Goal: Information Seeking & Learning: Find specific fact

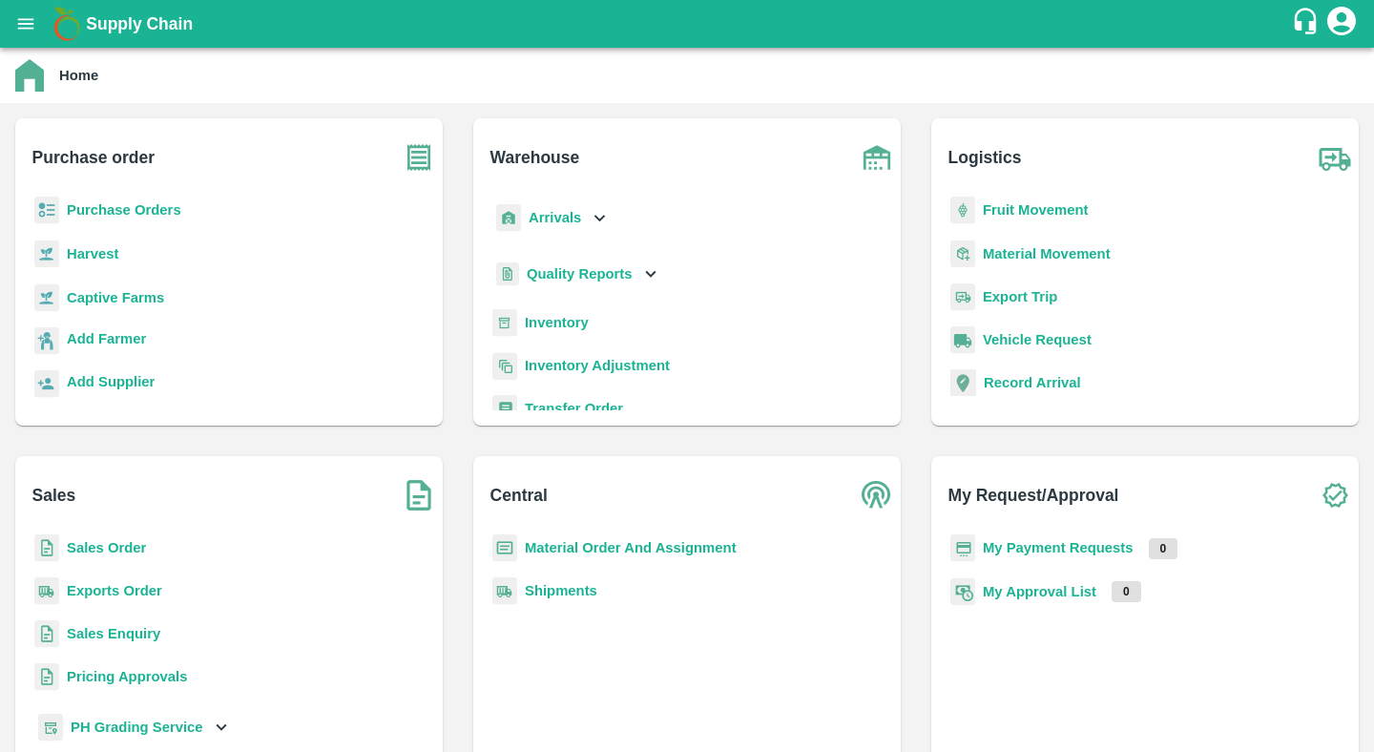
click at [93, 541] on b "Sales Order" at bounding box center [106, 547] width 79 height 15
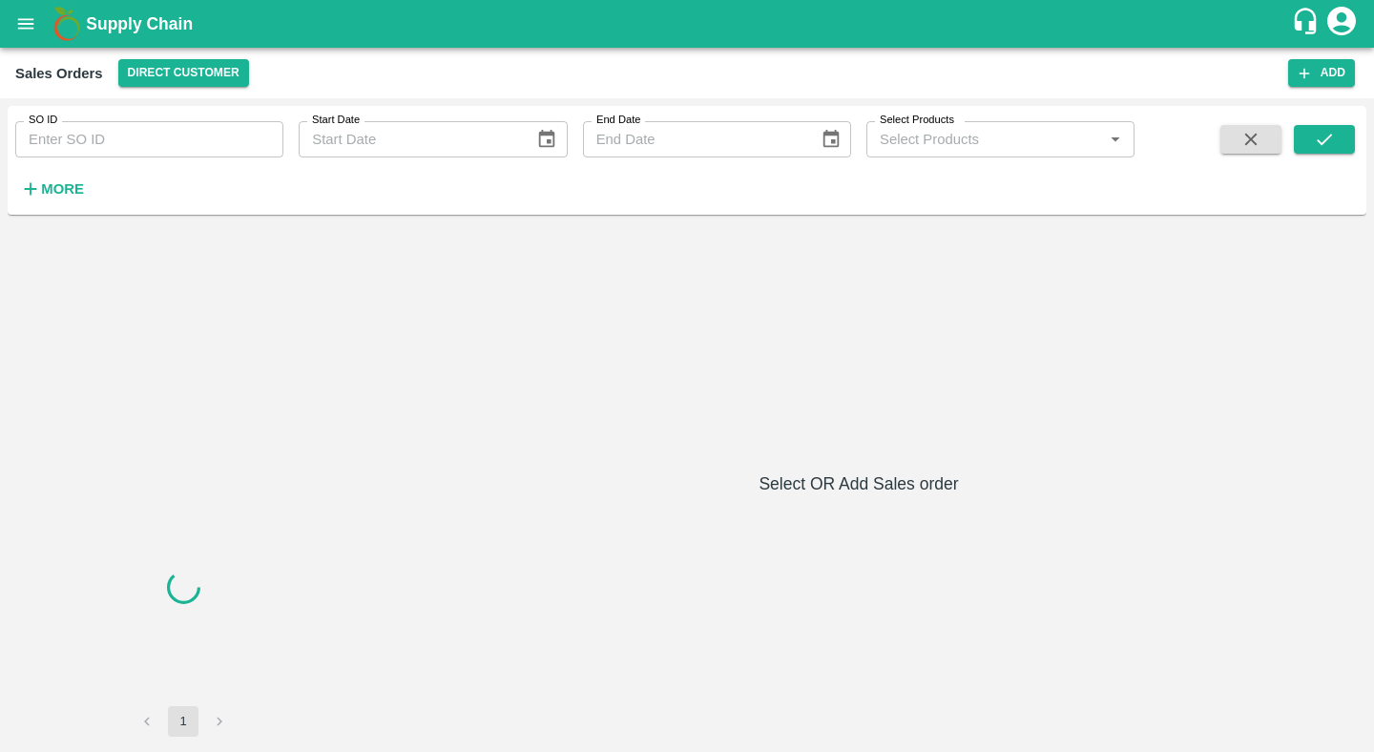
click at [116, 140] on input "SO ID" at bounding box center [149, 139] width 268 height 36
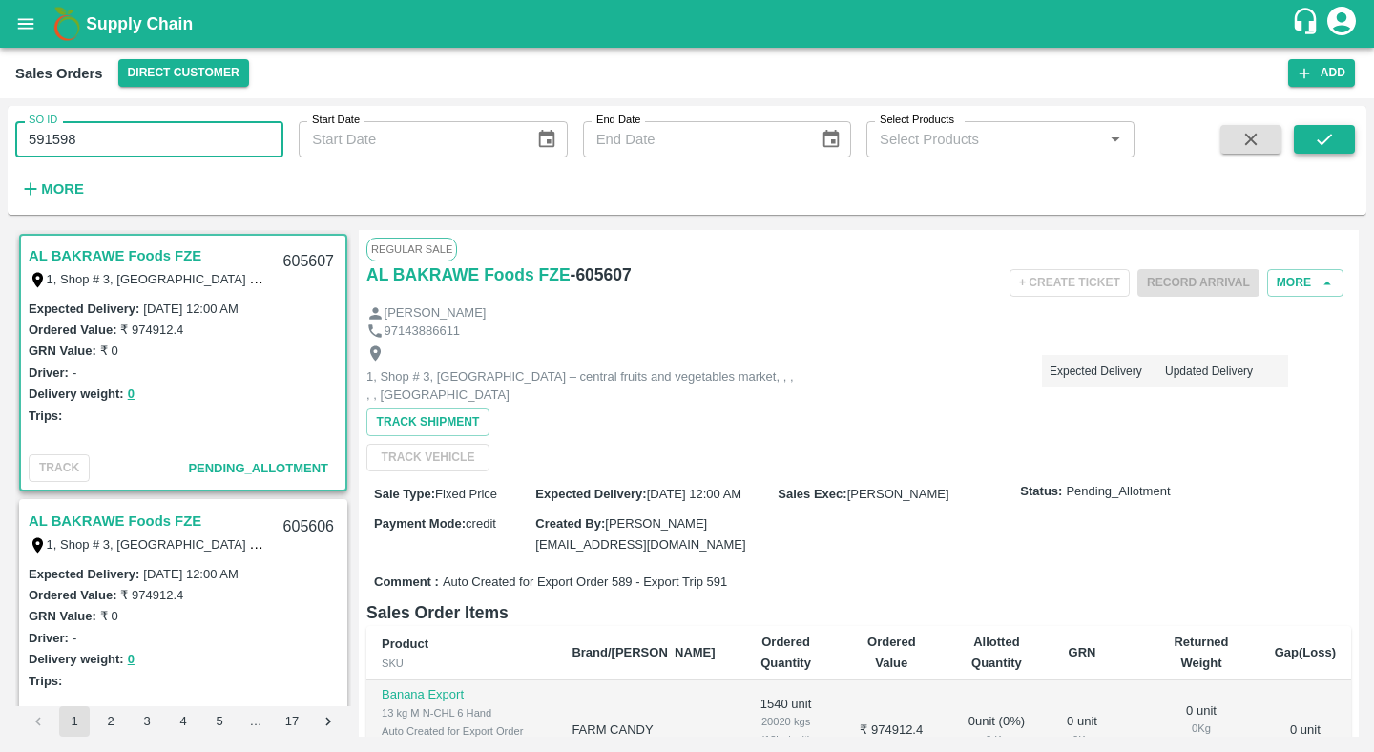
type input "591598"
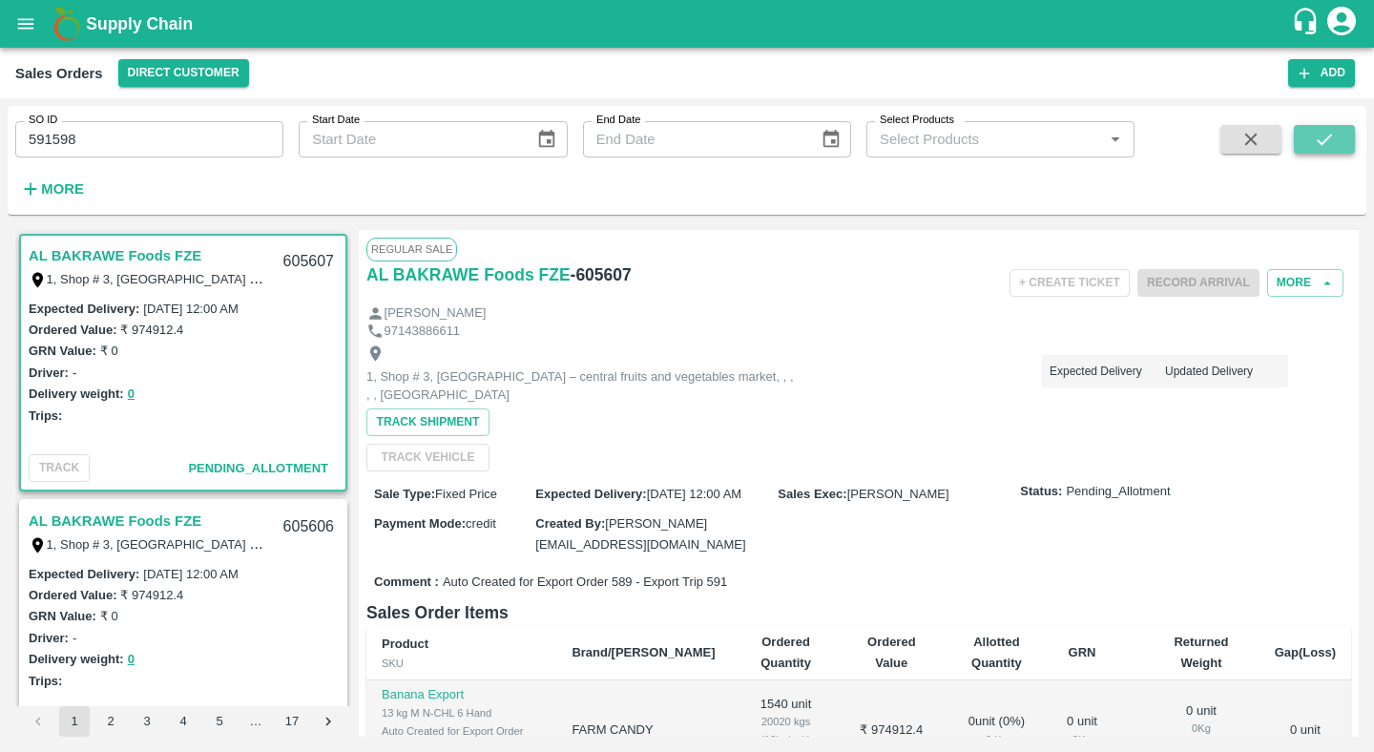
click at [1337, 135] on button "submit" at bounding box center [1324, 139] width 61 height 29
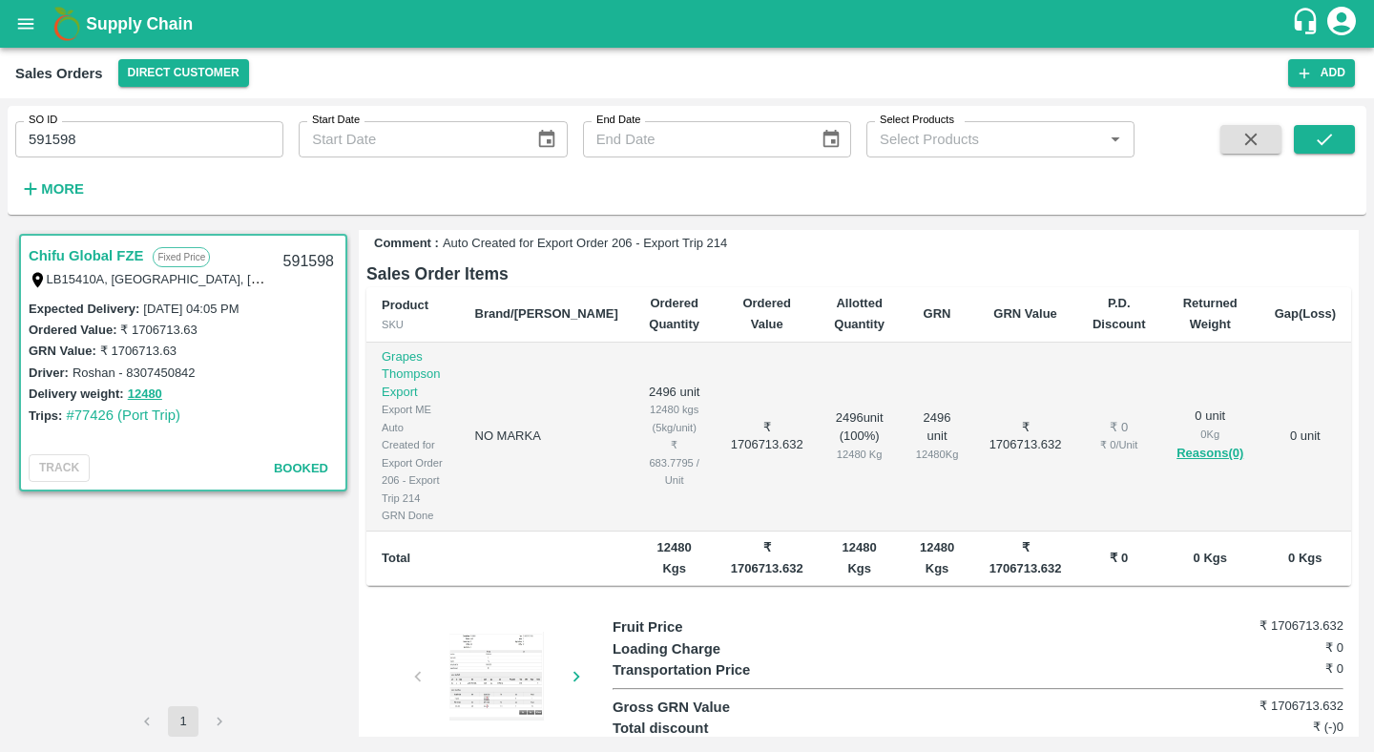
scroll to position [358, 0]
drag, startPoint x: 736, startPoint y: 390, endPoint x: 830, endPoint y: 381, distance: 94.0
click at [830, 381] on tr "Grapes [PERSON_NAME] Export Export ME Auto Created for Export Order 206 - Expor…" at bounding box center [858, 437] width 984 height 189
click at [818, 372] on td "2496 unit ( 100 %) 12480 Kg" at bounding box center [859, 437] width 82 height 189
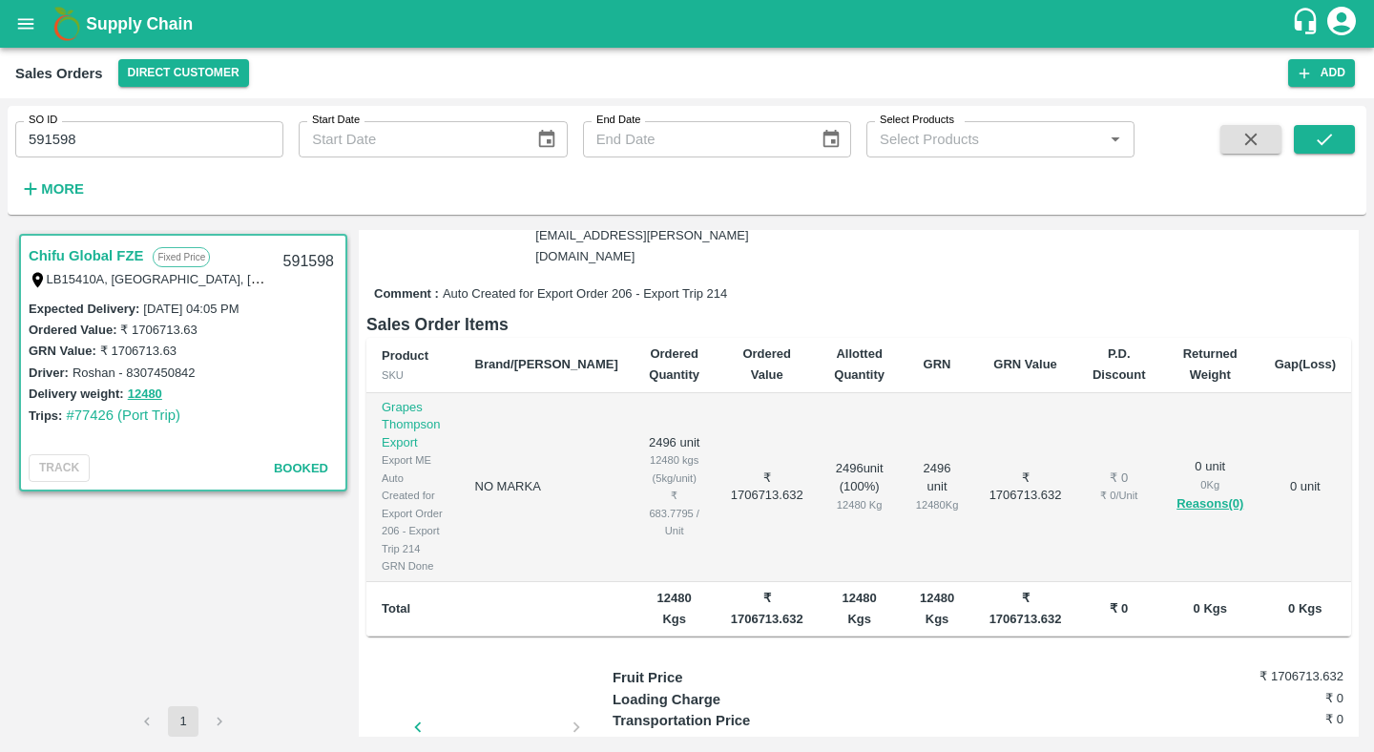
scroll to position [300, 0]
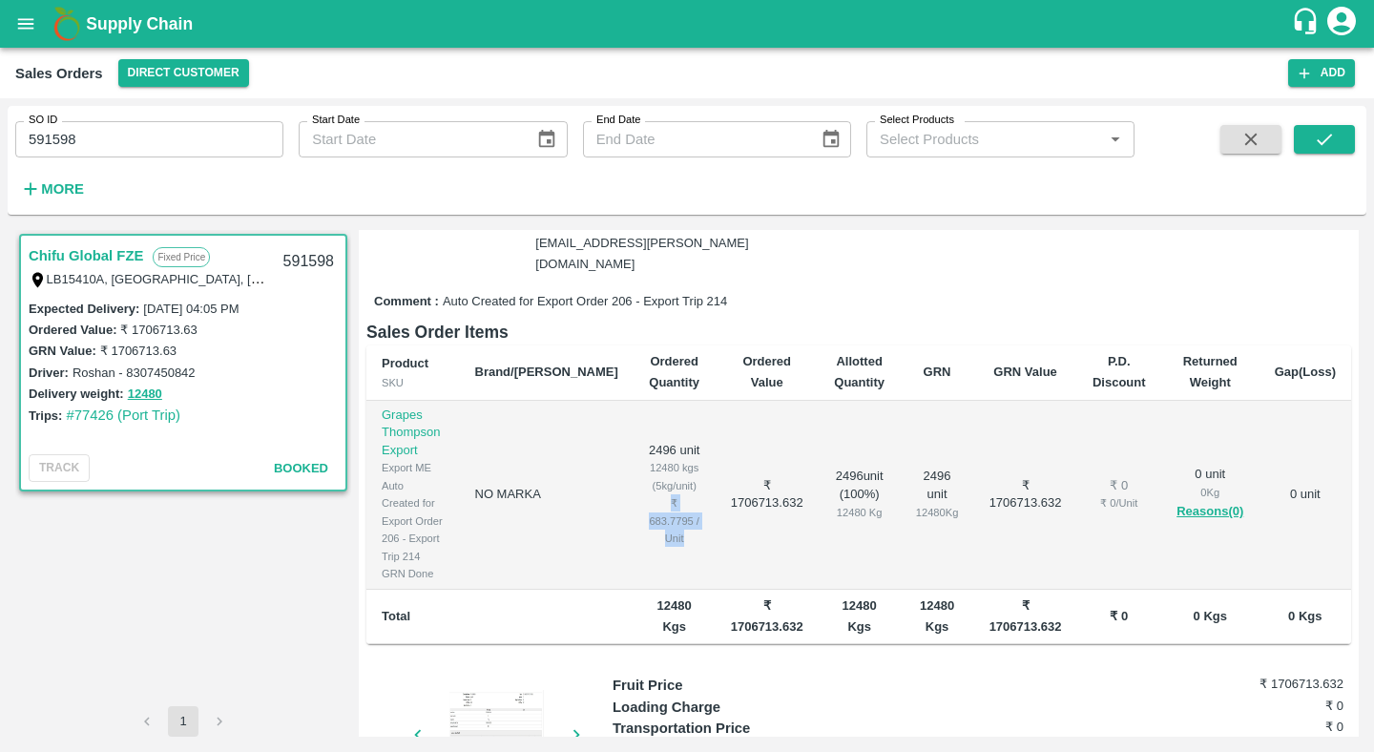
drag, startPoint x: 612, startPoint y: 470, endPoint x: 668, endPoint y: 490, distance: 58.8
click at [668, 490] on td "2496 unit 12480 kgs (5kg/unit) ₹ 683.7795 / Unit" at bounding box center [674, 495] width 82 height 189
drag, startPoint x: 626, startPoint y: 451, endPoint x: 680, endPoint y: 450, distance: 54.4
click at [680, 450] on td "2496 unit 12480 kgs (5kg/unit) ₹ 683.7795 / Unit" at bounding box center [674, 495] width 82 height 189
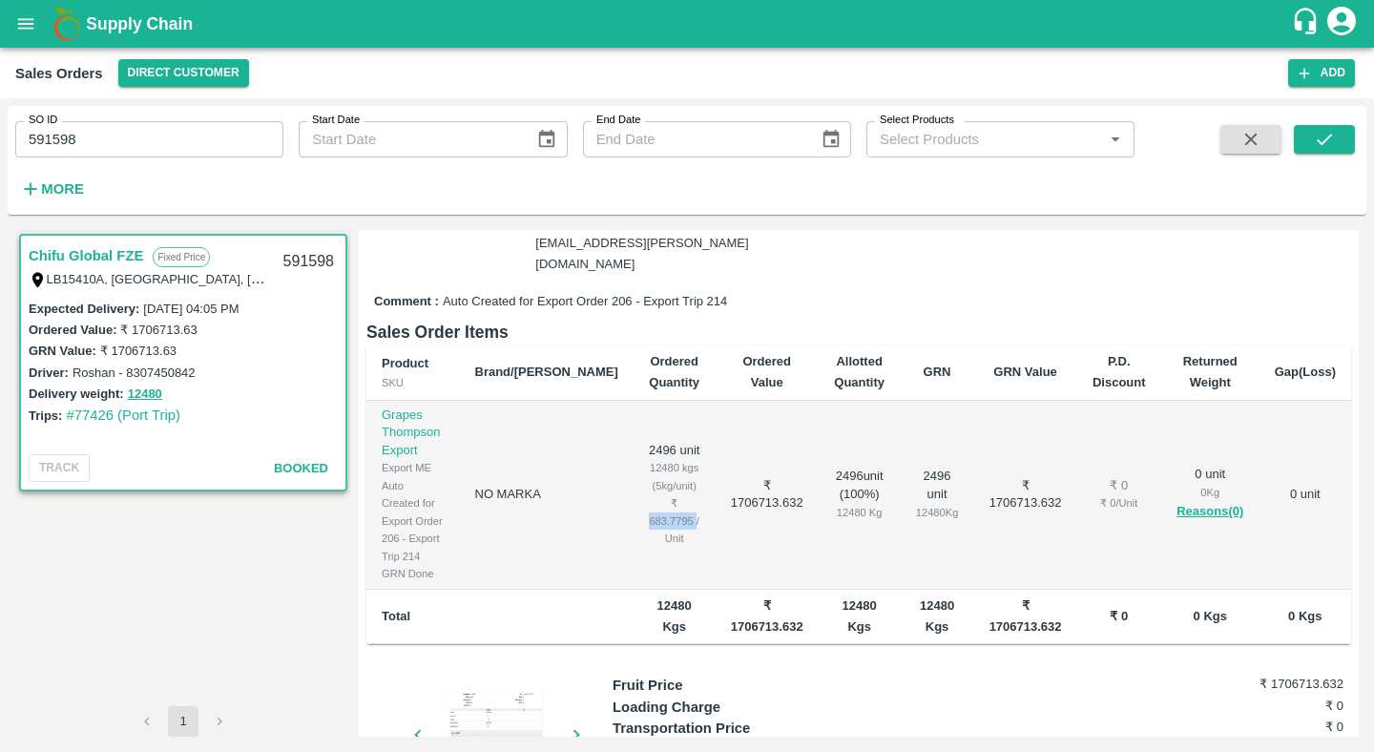
drag, startPoint x: 618, startPoint y: 468, endPoint x: 669, endPoint y: 469, distance: 50.6
click at [669, 494] on div "₹ 683.7795 / Unit" at bounding box center [675, 520] width 52 height 52
drag, startPoint x: 621, startPoint y: 438, endPoint x: 649, endPoint y: 435, distance: 27.8
click at [649, 459] on div "12480 kgs (5kg/unit)" at bounding box center [675, 476] width 52 height 35
copy div "12480"
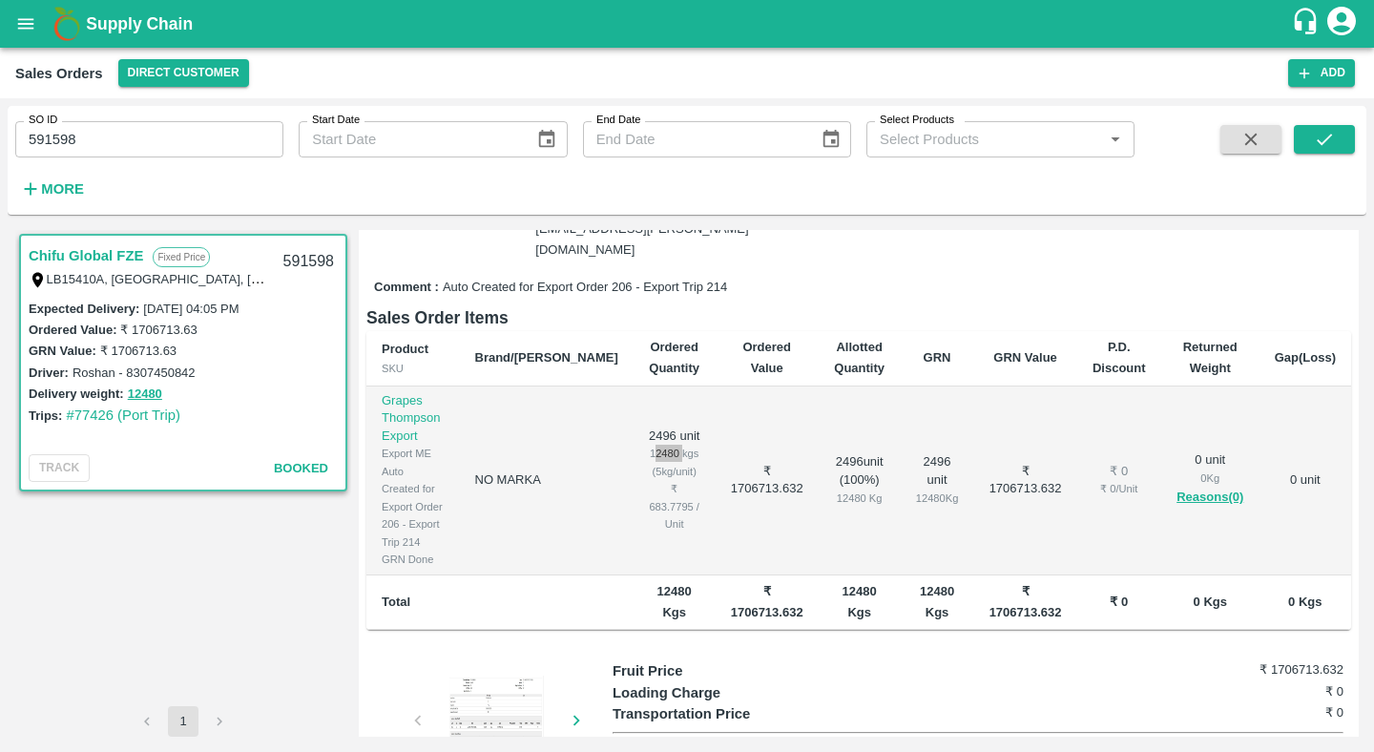
scroll to position [300, 0]
